Goal: Transaction & Acquisition: Download file/media

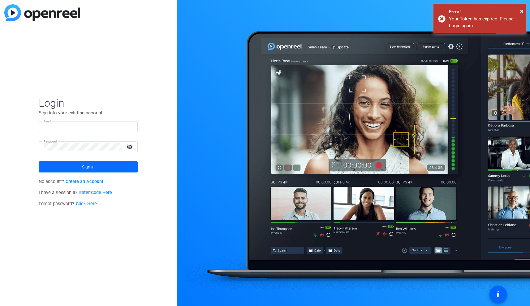
type input "[EMAIL_ADDRESS][DOMAIN_NAME]"
click at [91, 168] on span "Sign in" at bounding box center [88, 166] width 13 height 15
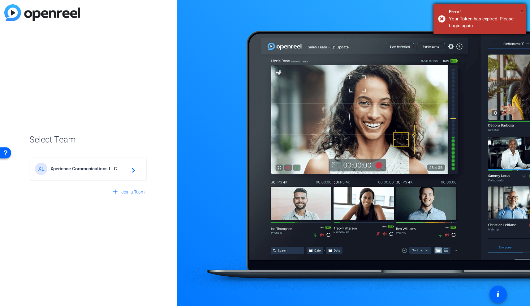
click at [523, 11] on span "×" at bounding box center [521, 10] width 3 height 7
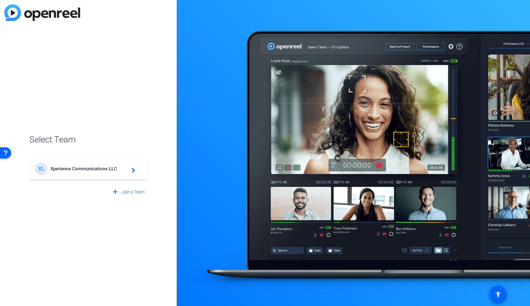
click at [100, 172] on div "XL Xperience Communications LLC navigate_next" at bounding box center [88, 169] width 106 height 12
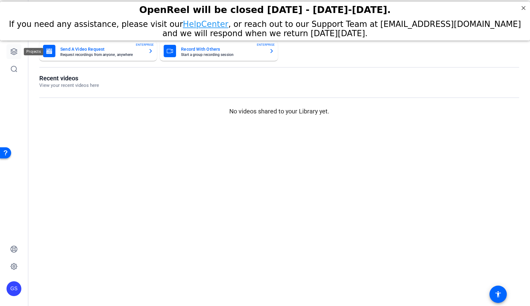
click at [13, 50] on icon at bounding box center [13, 51] width 7 height 7
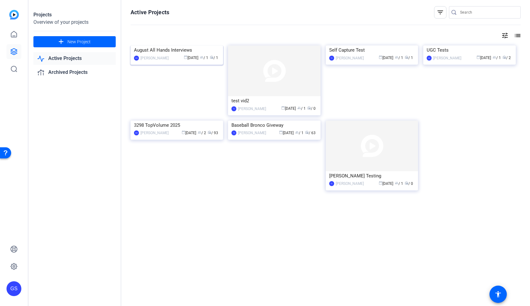
click at [171, 45] on img at bounding box center [177, 45] width 93 height 0
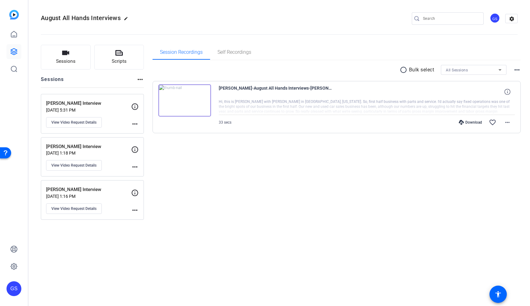
click at [263, 100] on div at bounding box center [367, 106] width 296 height 15
click at [254, 87] on span "[PERSON_NAME]-August All Hands Interviews-[PERSON_NAME] Interview-1754959952607…" at bounding box center [276, 91] width 115 height 15
click at [115, 105] on p "[PERSON_NAME] Interview" at bounding box center [88, 103] width 85 height 7
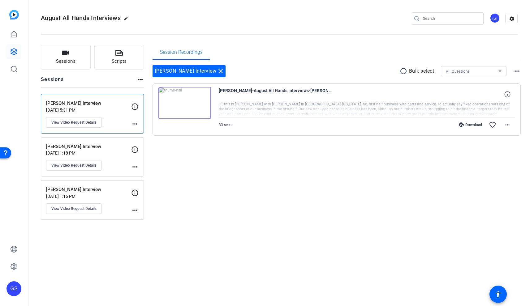
click at [106, 153] on p "[DATE] 1:18 PM" at bounding box center [88, 153] width 85 height 5
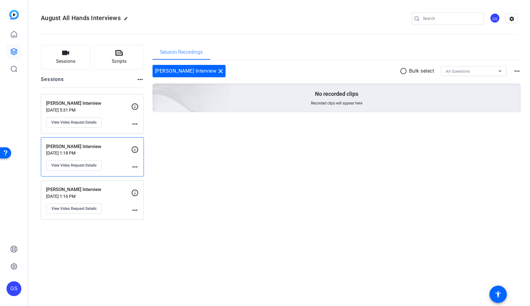
click at [110, 193] on div "[PERSON_NAME] Interview [DATE] 1:16 PM View Video Request Details" at bounding box center [88, 200] width 85 height 28
click at [110, 103] on p "[PERSON_NAME] Interview" at bounding box center [88, 103] width 85 height 7
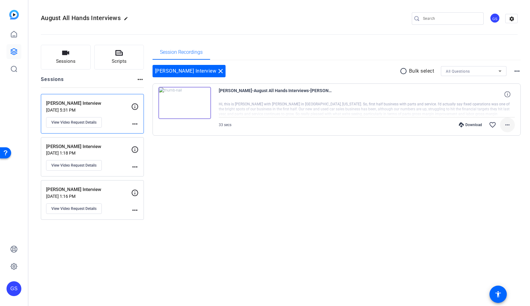
click at [506, 126] on mat-icon "more_horiz" at bounding box center [507, 124] width 7 height 7
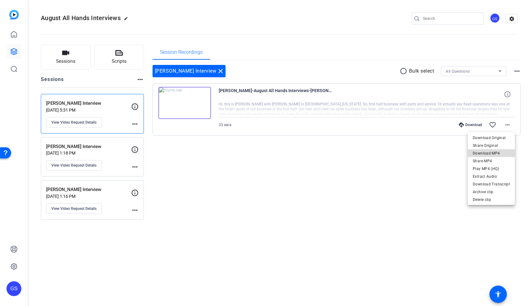
click at [502, 153] on span "Download MP4" at bounding box center [491, 153] width 37 height 7
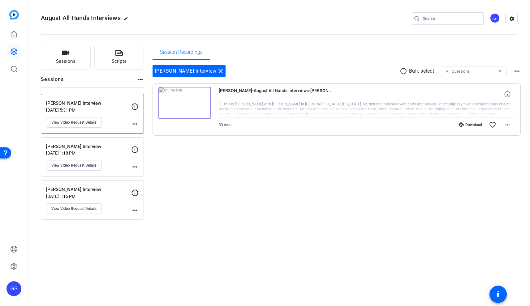
drag, startPoint x: 99, startPoint y: 157, endPoint x: 102, endPoint y: 158, distance: 3.2
click at [99, 157] on div "[PERSON_NAME] Interview [DATE] 1:18 PM View Video Request Details" at bounding box center [88, 157] width 85 height 28
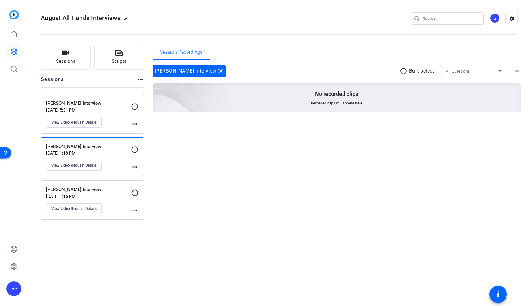
click at [112, 197] on p "[DATE] 1:16 PM" at bounding box center [88, 196] width 85 height 5
